Goal: Task Accomplishment & Management: Manage account settings

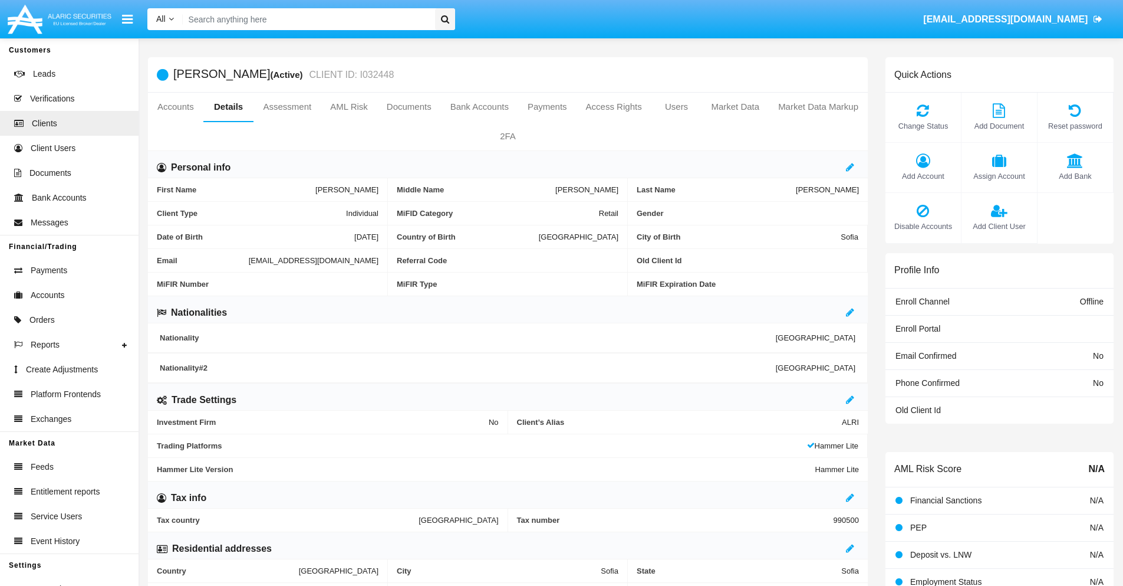
click at [735, 107] on link "Market Data" at bounding box center [735, 107] width 67 height 28
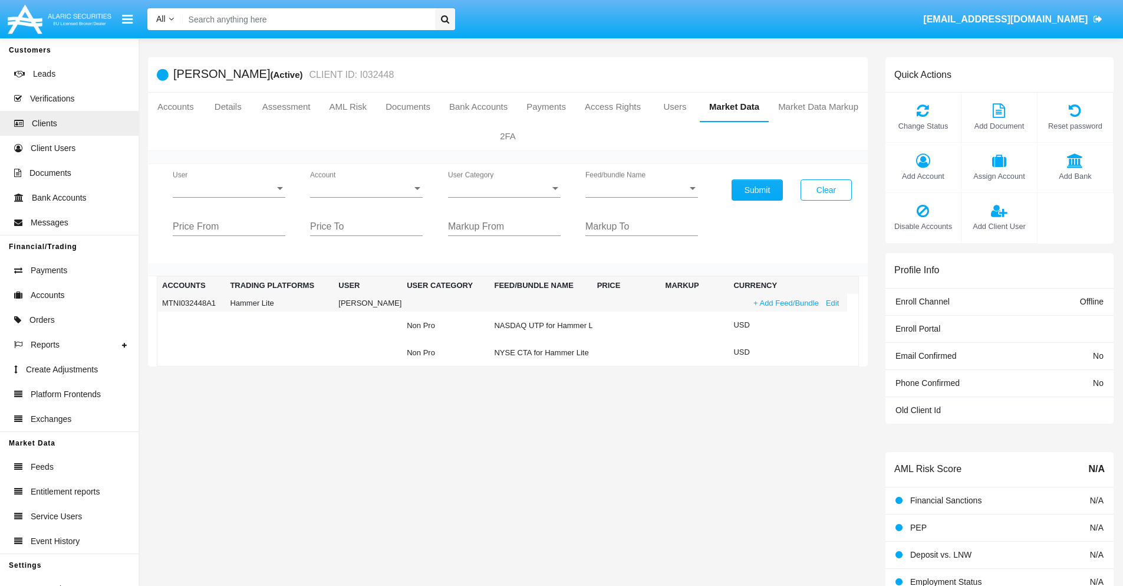
click at [785, 303] on link "+ Add Feed/Bundle" at bounding box center [786, 303] width 73 height 12
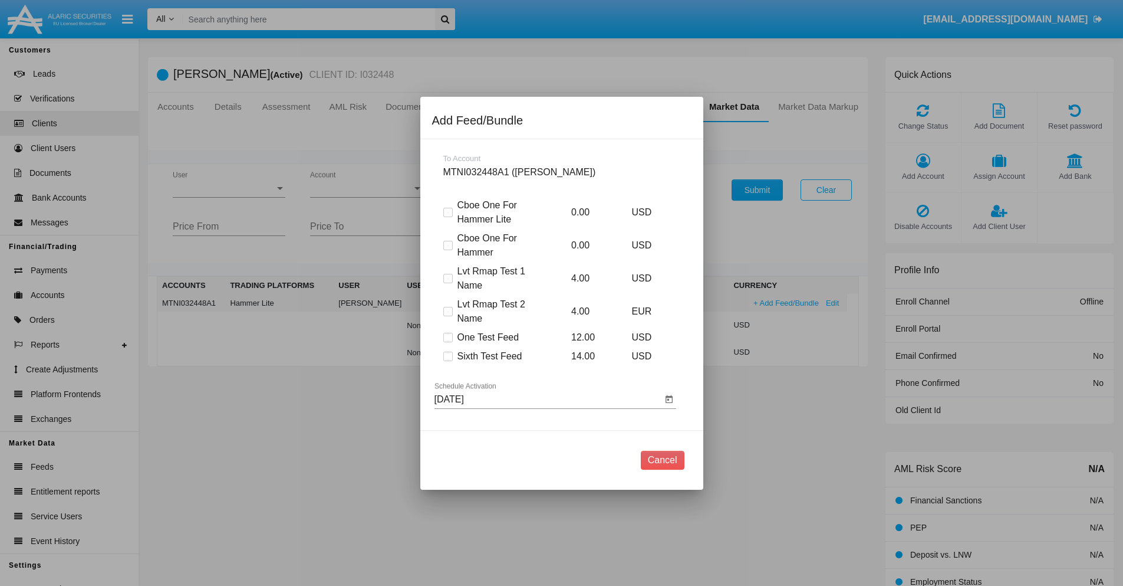
click at [448, 356] on span at bounding box center [447, 355] width 9 height 9
click at [448, 361] on input "Sixth Test Feed" at bounding box center [448, 361] width 1 height 1
checkbox input "true"
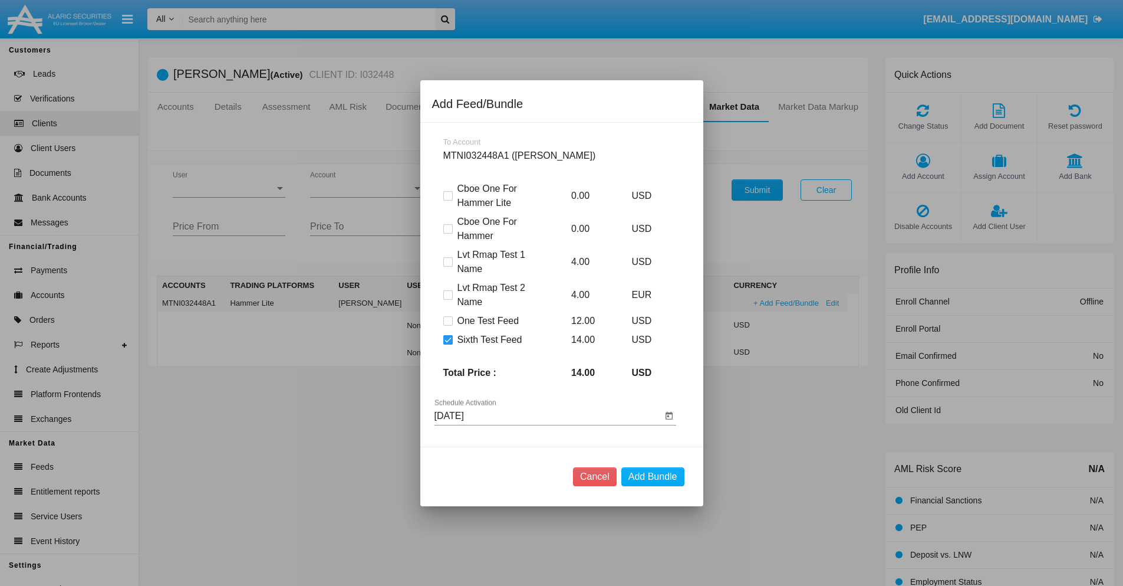
click at [548, 415] on input "10/07/25" at bounding box center [549, 415] width 228 height 11
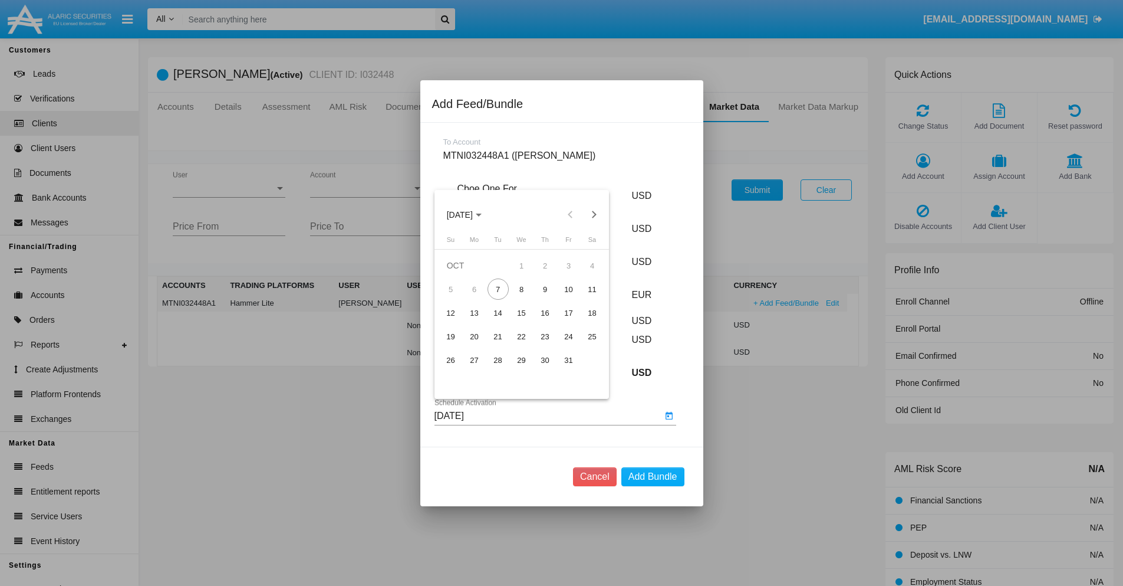
click at [470, 214] on span "OCT 2025" at bounding box center [460, 214] width 26 height 9
click at [583, 321] on div "2027" at bounding box center [583, 321] width 37 height 21
click at [583, 321] on div "DEC" at bounding box center [583, 321] width 37 height 21
click at [545, 289] on div "9" at bounding box center [545, 288] width 21 height 21
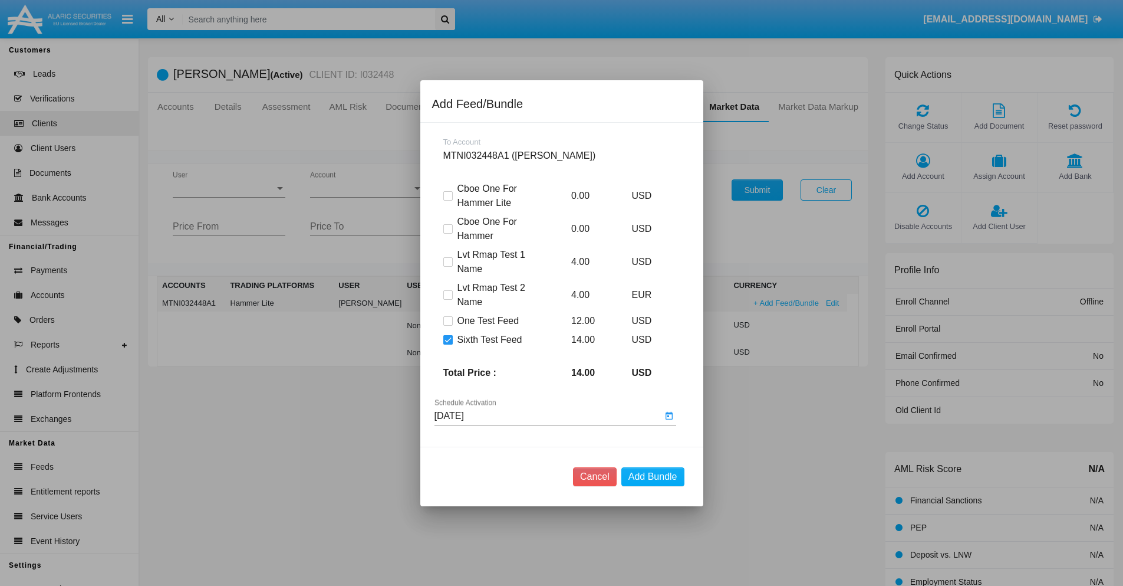
type input "12/09/27"
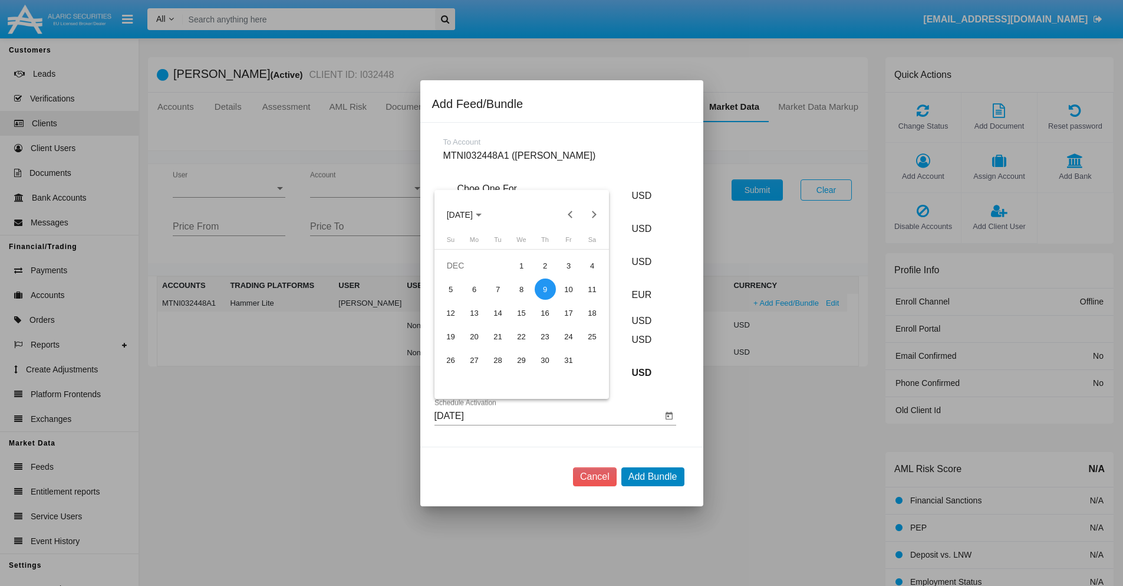
click at [653, 476] on button "Add Bundle" at bounding box center [653, 476] width 63 height 19
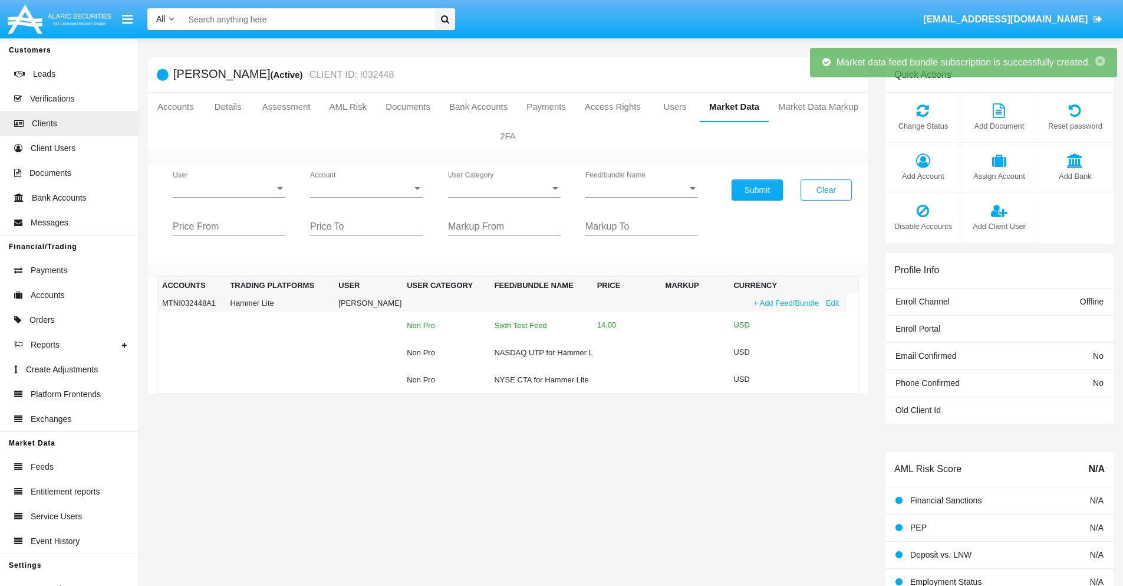
click at [540, 325] on div "Sixth Test Feed" at bounding box center [540, 325] width 93 height 8
